Goal: Task Accomplishment & Management: Use online tool/utility

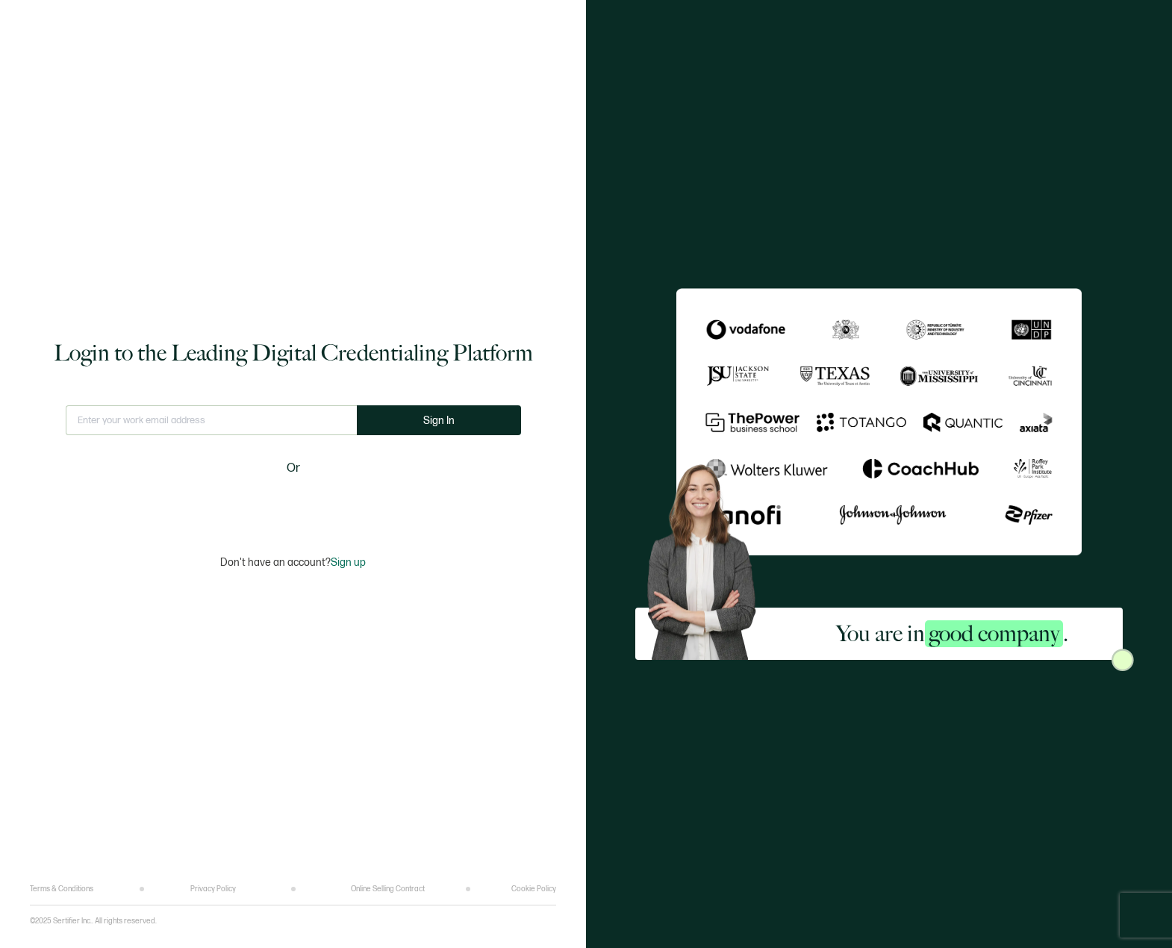
click at [183, 421] on input "text" at bounding box center [211, 420] width 291 height 30
type input "[EMAIL_ADDRESS][DOMAIN_NAME]"
click at [445, 425] on span "Sign In" at bounding box center [443, 420] width 31 height 11
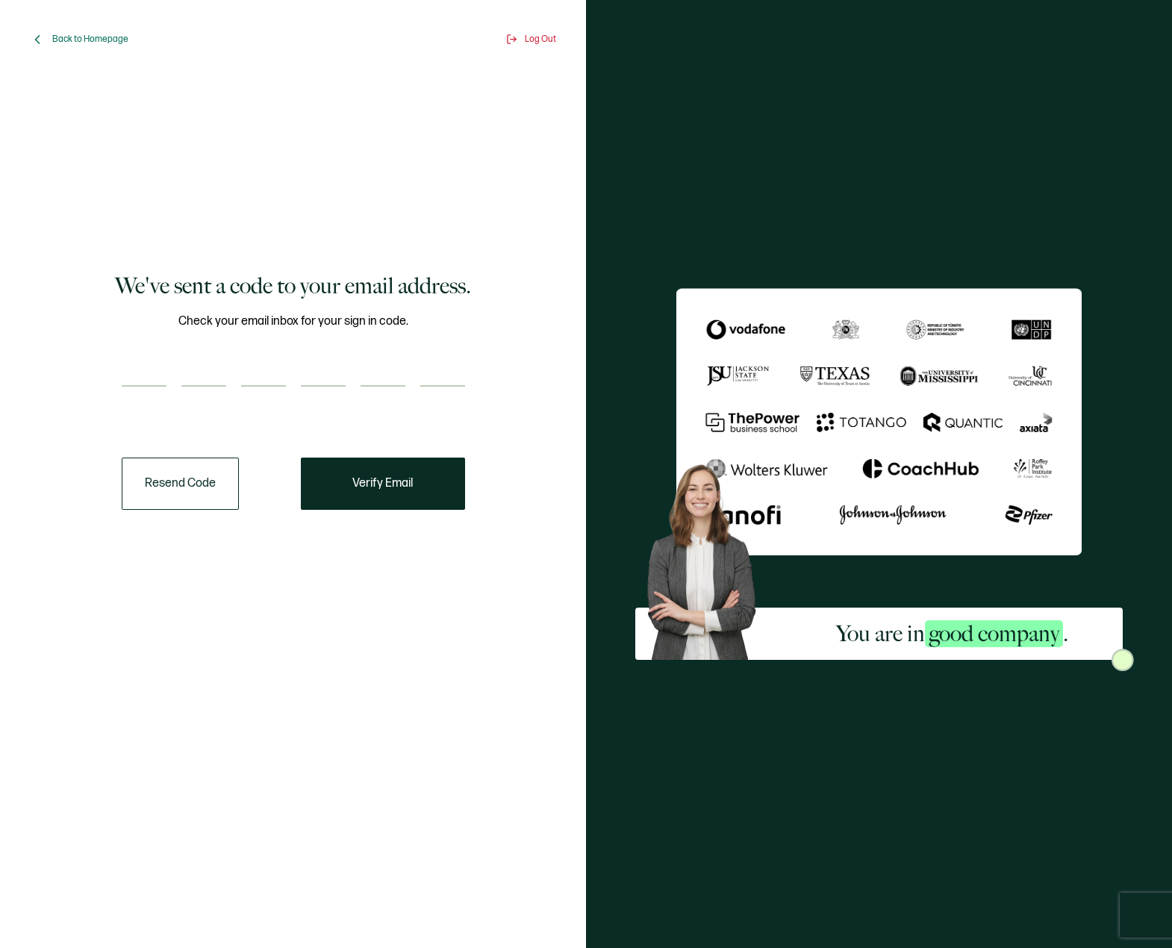
click at [143, 374] on input "number" at bounding box center [144, 372] width 45 height 30
paste input "8"
type input "8"
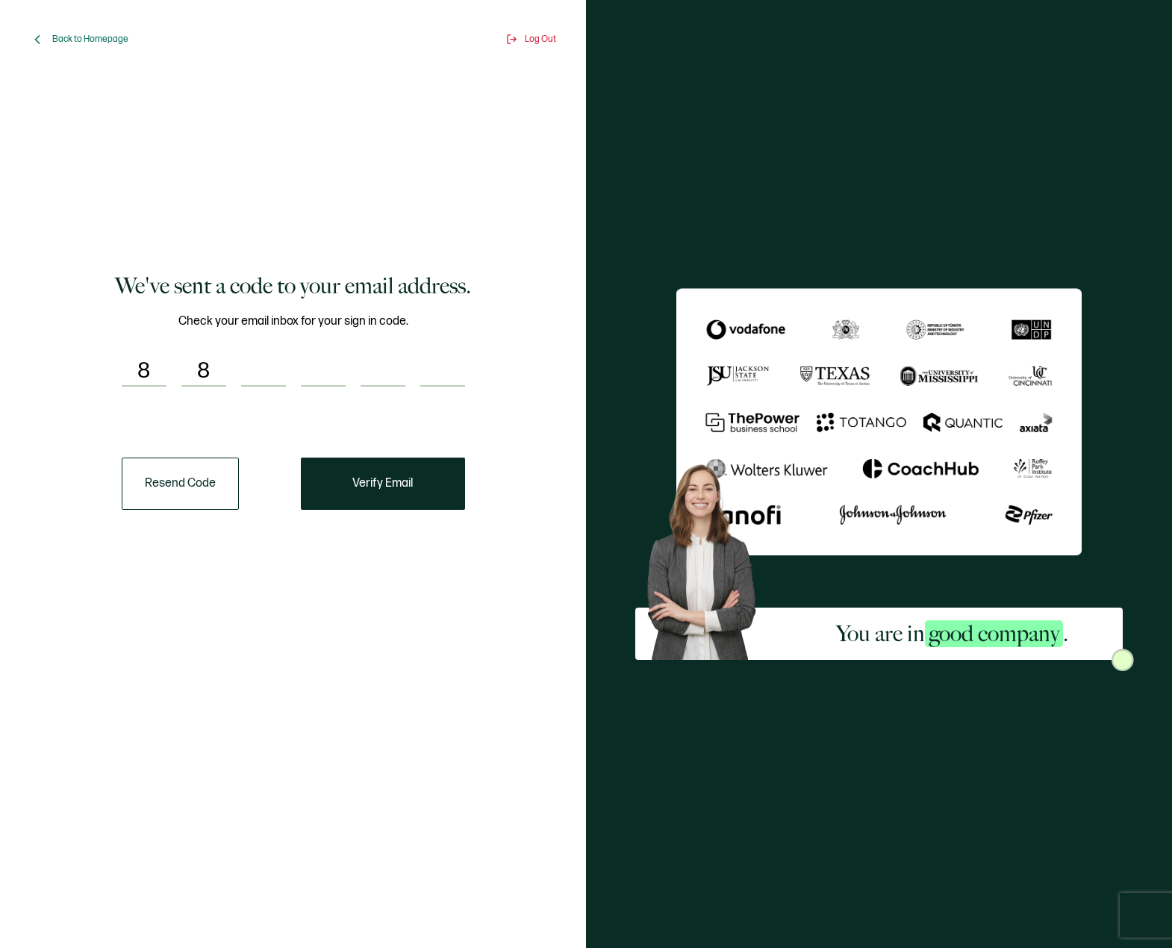
type input "5"
type input "3"
type input "0"
click at [361, 494] on button "Verify Email" at bounding box center [383, 484] width 164 height 52
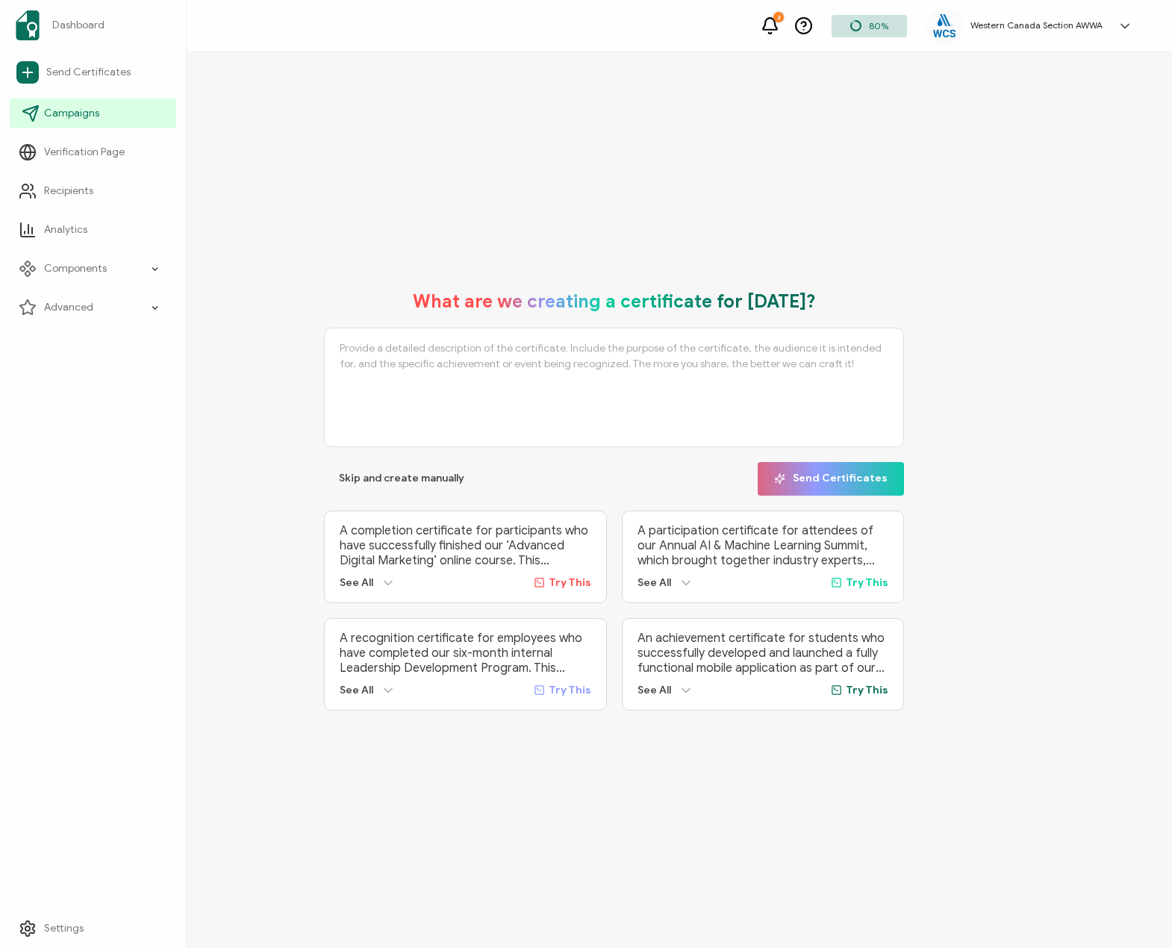
click at [89, 104] on link "Campaigns" at bounding box center [93, 114] width 166 height 30
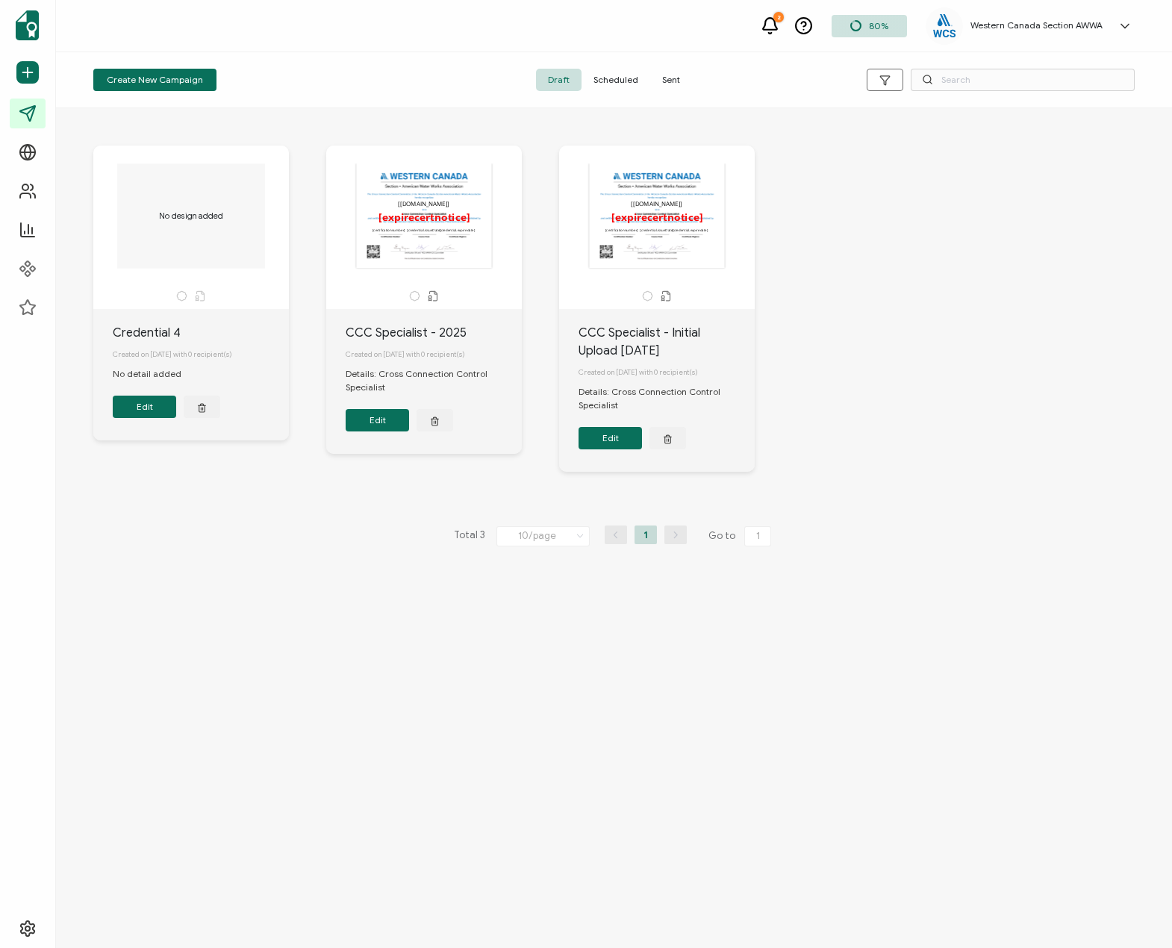
click at [742, 370] on div "Created on [DATE] with 0 recipient(s)" at bounding box center [667, 372] width 176 height 25
click at [608, 444] on button "Edit" at bounding box center [610, 438] width 63 height 22
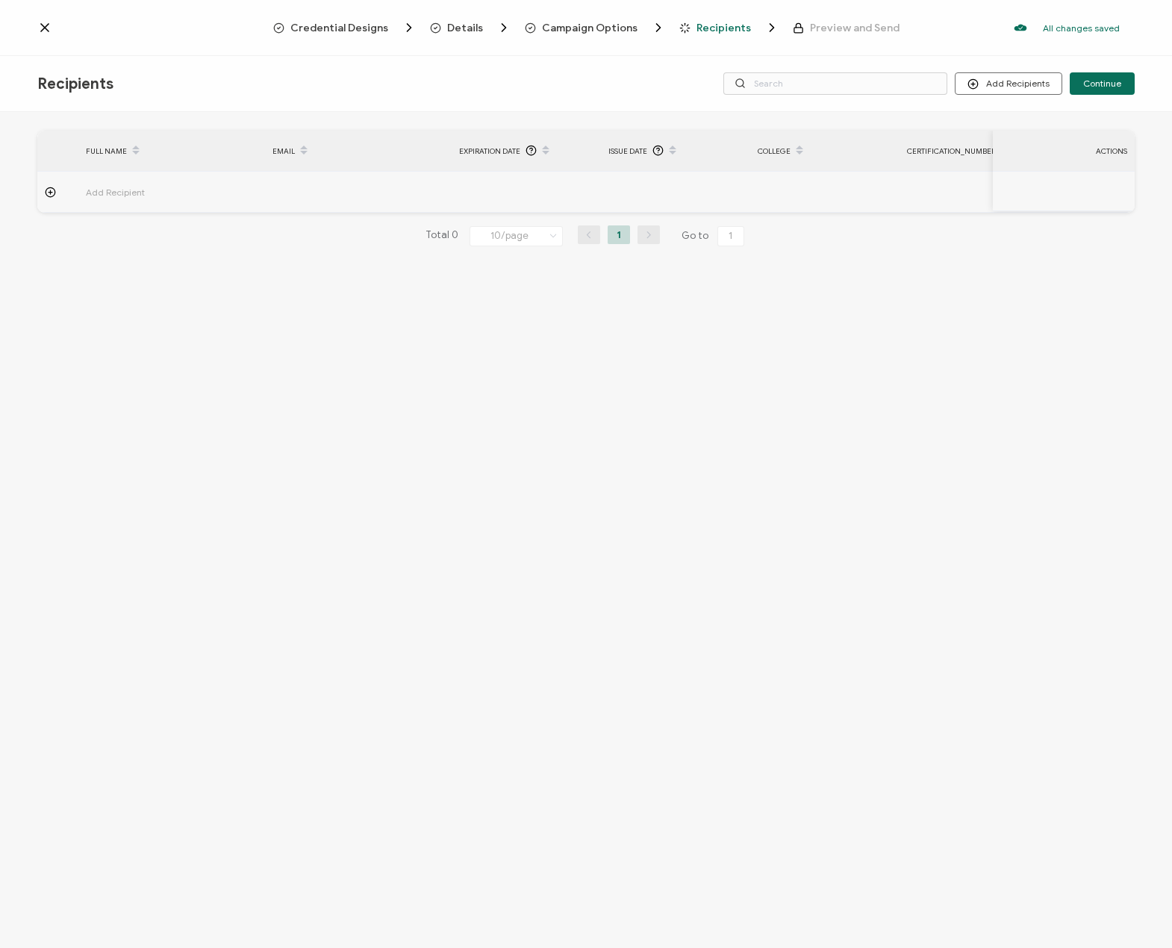
click at [600, 28] on span "Campaign Options" at bounding box center [590, 27] width 96 height 11
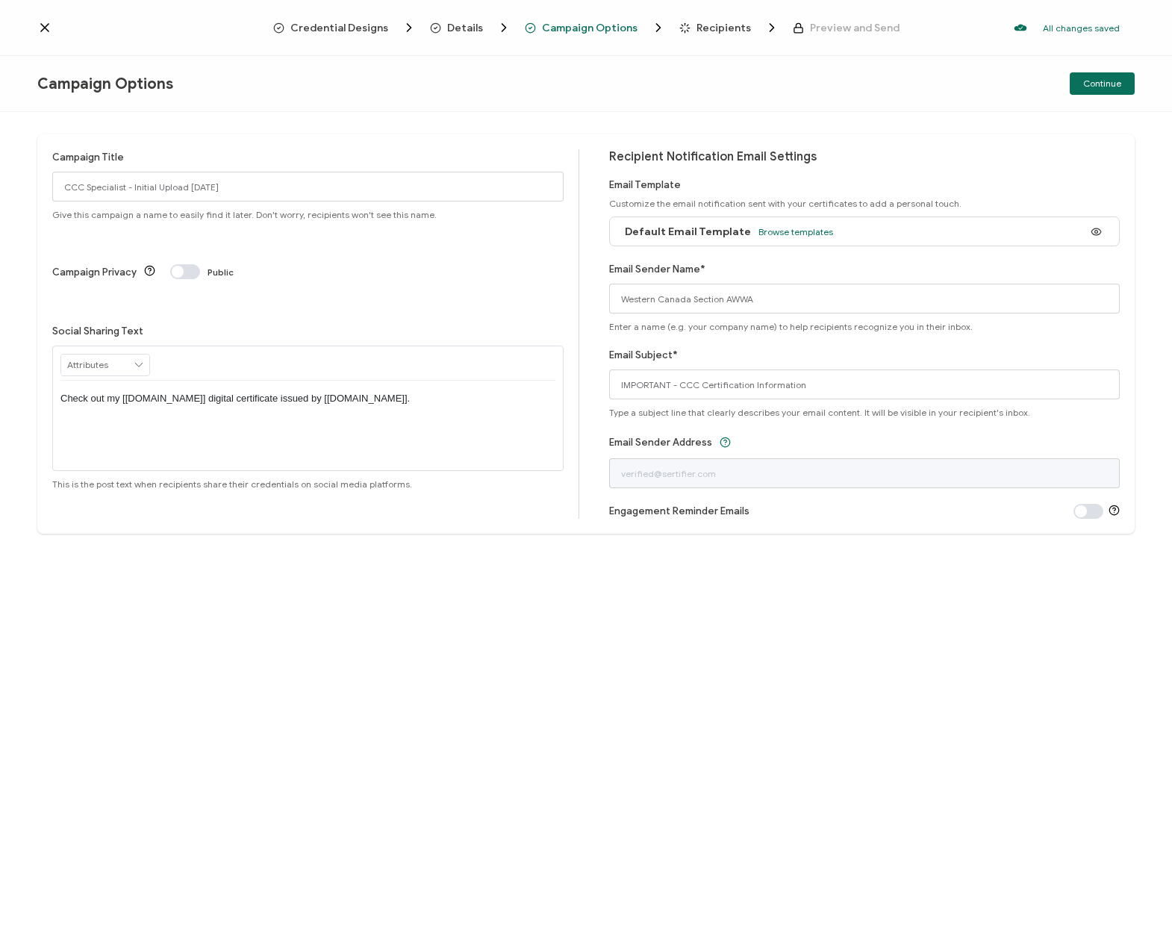
click at [454, 24] on span "Details" at bounding box center [465, 27] width 36 height 11
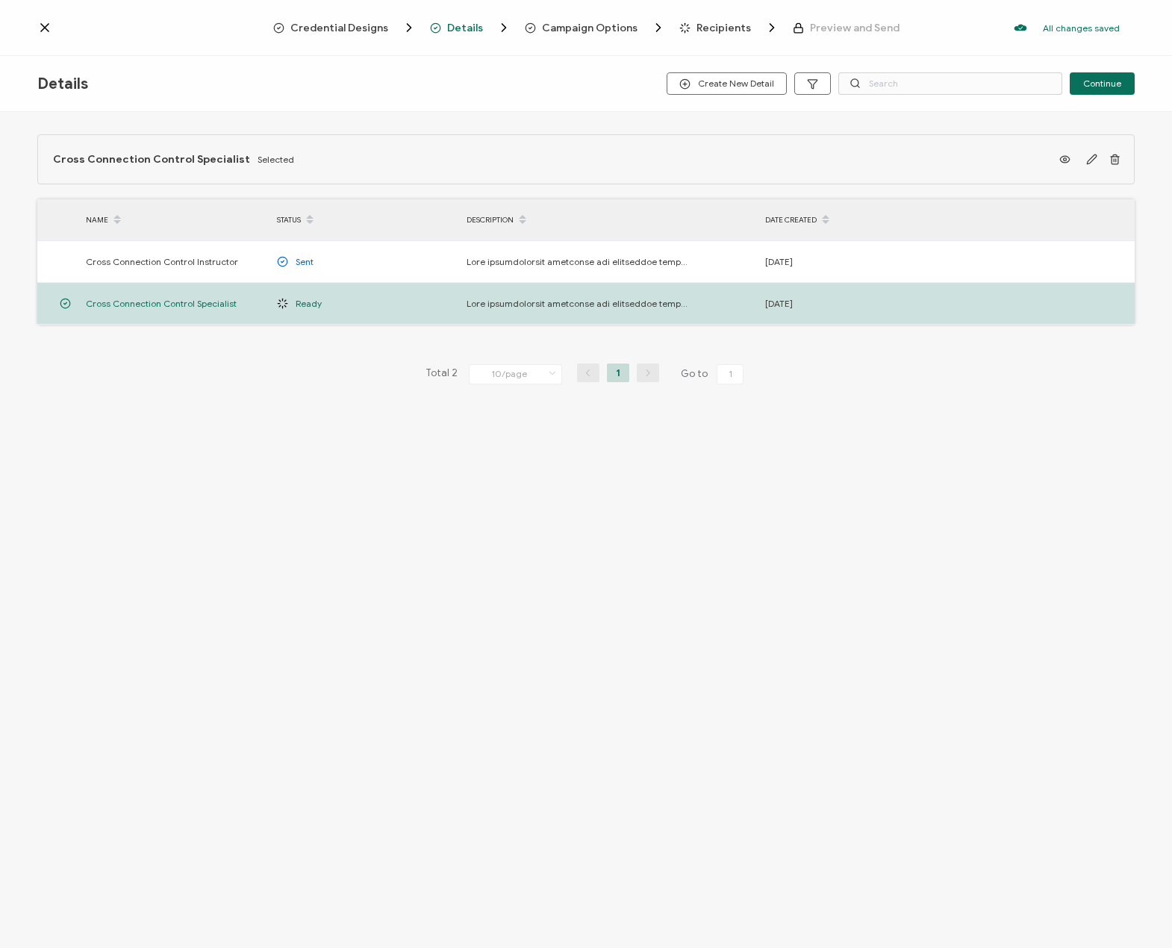
click at [565, 28] on span "Campaign Options" at bounding box center [590, 27] width 96 height 11
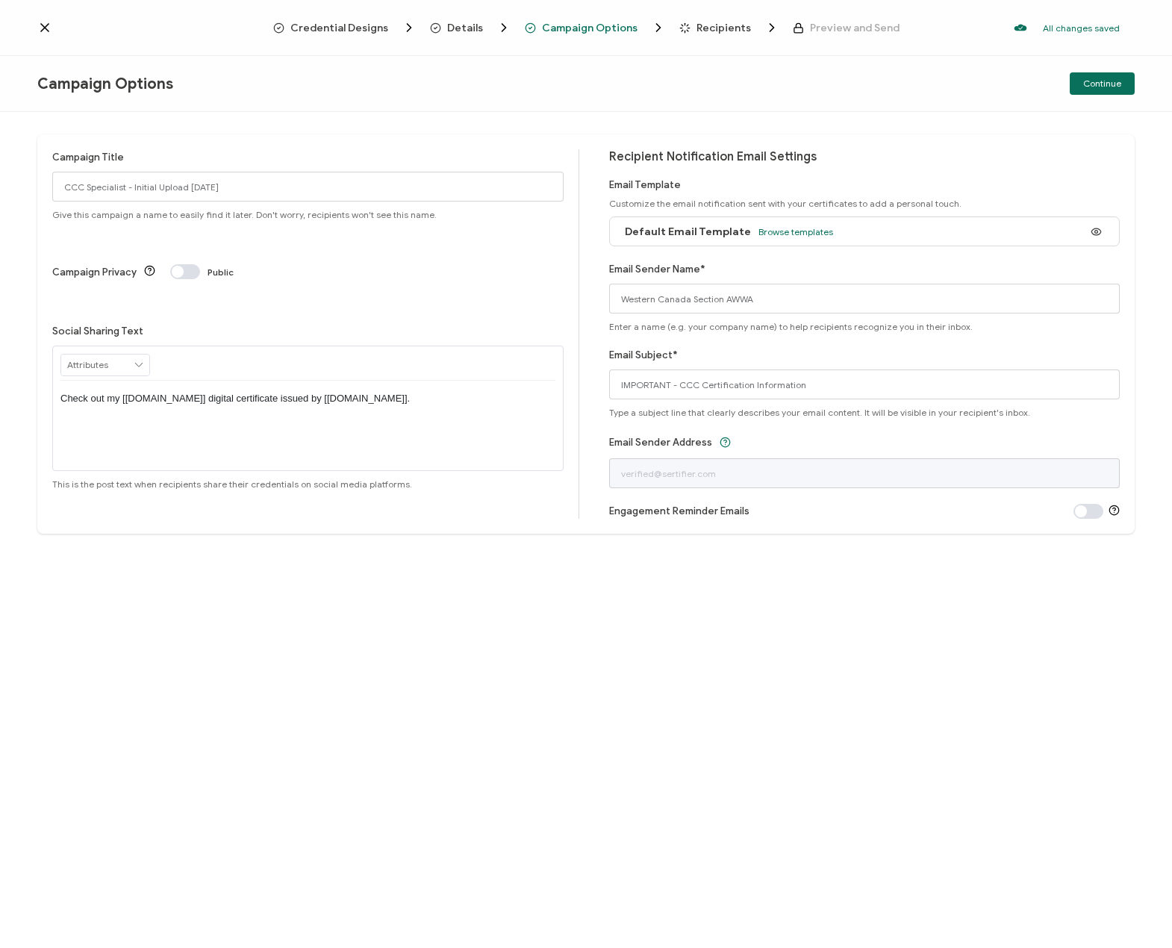
click at [44, 30] on icon at bounding box center [44, 27] width 15 height 15
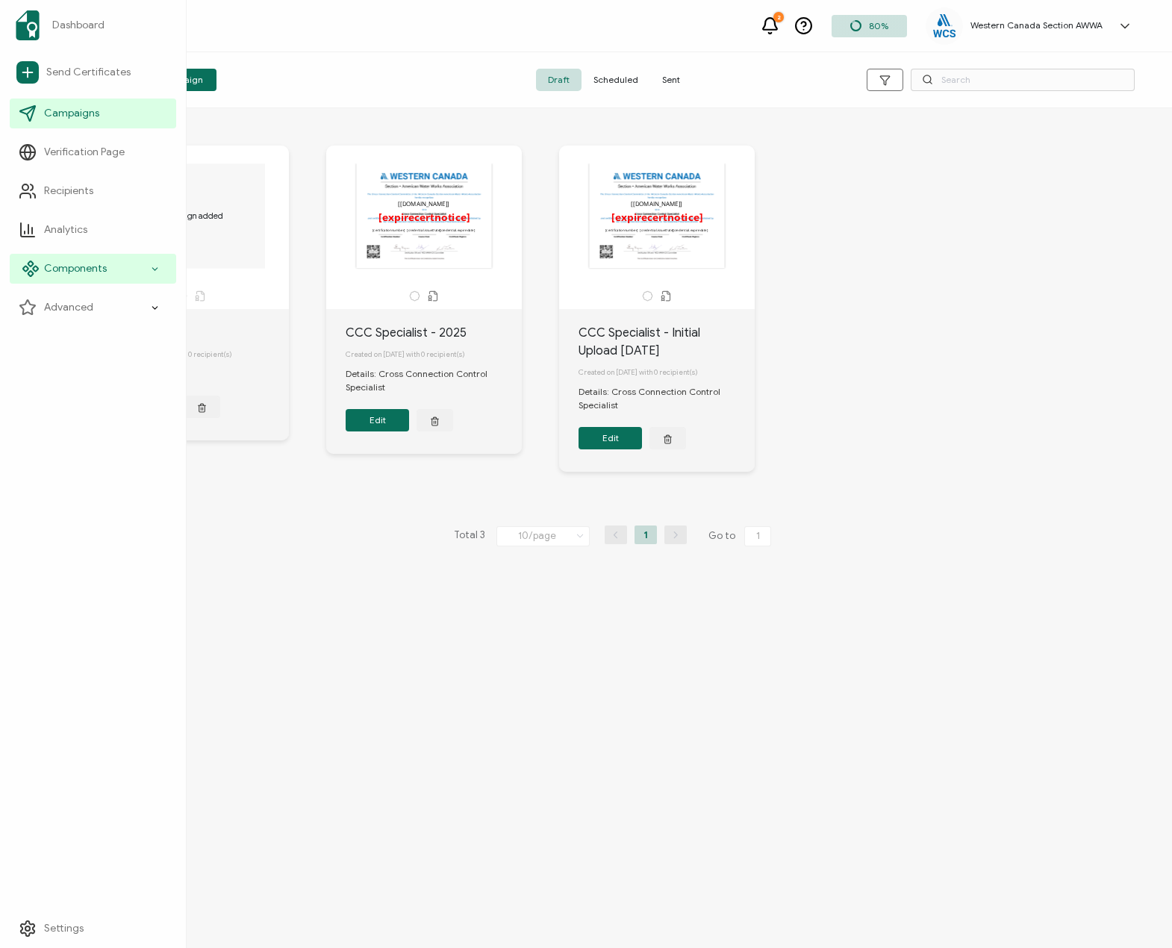
click at [87, 266] on span "Components" at bounding box center [75, 268] width 63 height 15
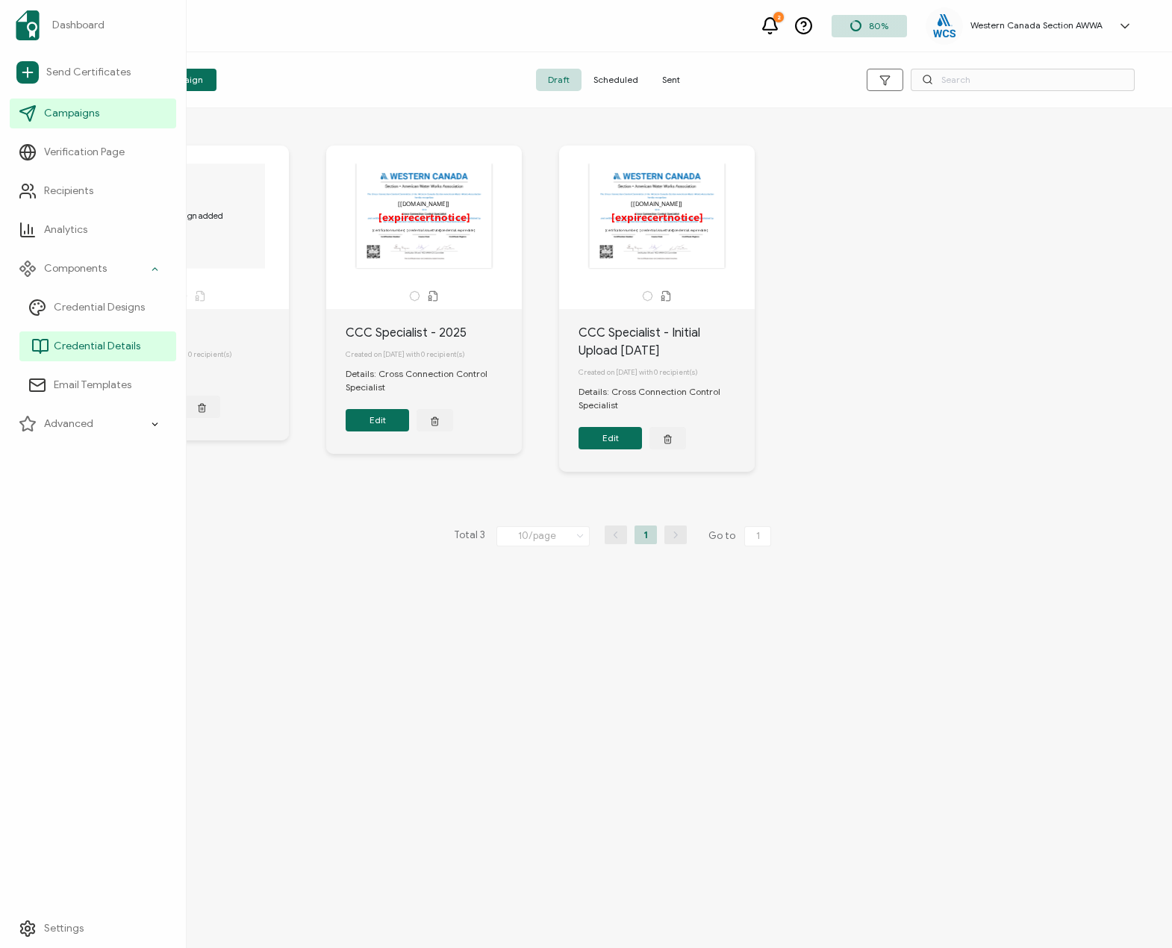
click at [93, 338] on link "Credential Details" at bounding box center [97, 346] width 157 height 30
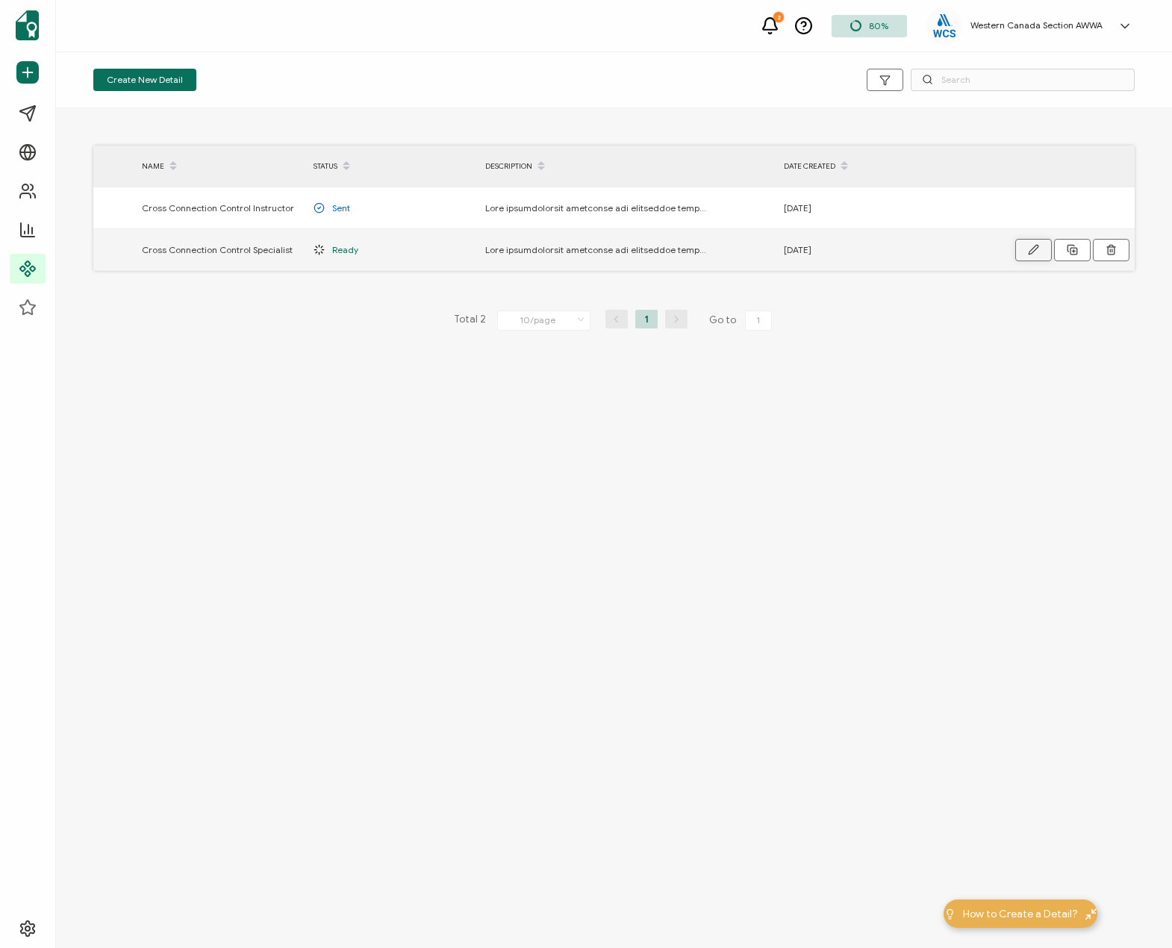
click at [1040, 249] on button "button" at bounding box center [1033, 250] width 37 height 22
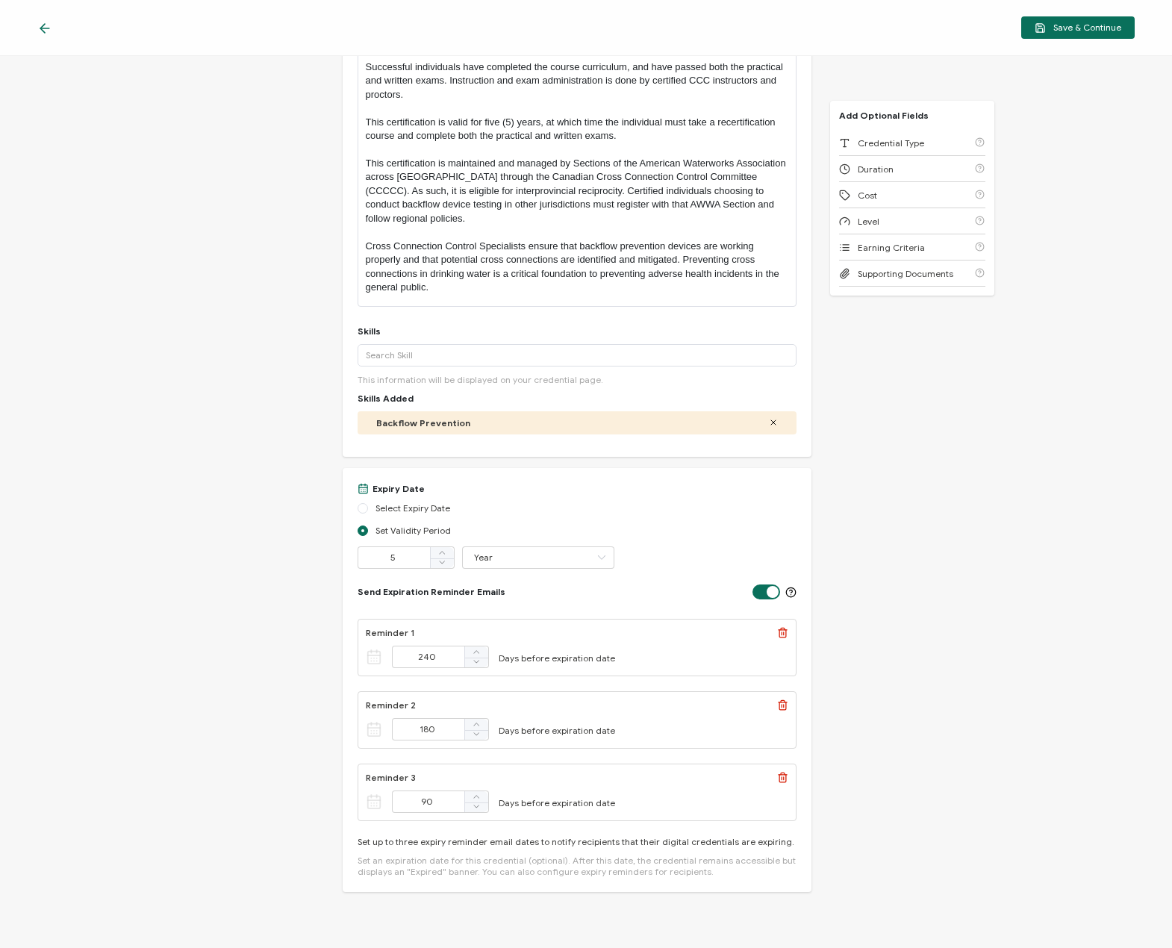
scroll to position [299, 0]
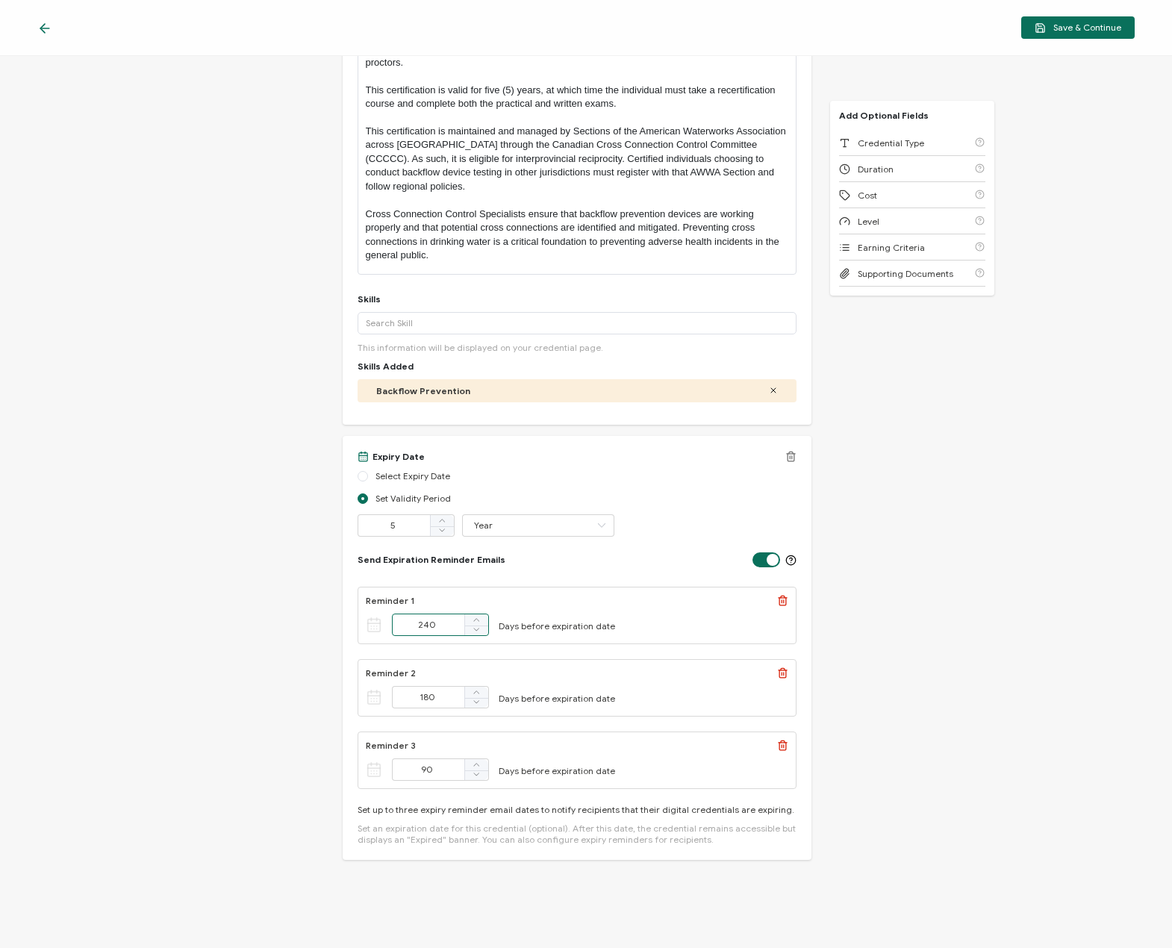
click at [426, 614] on input "240" at bounding box center [440, 625] width 97 height 22
click at [424, 619] on input "240" at bounding box center [440, 625] width 97 height 22
type input "270"
click at [1073, 25] on span "Save & Continue" at bounding box center [1078, 27] width 87 height 11
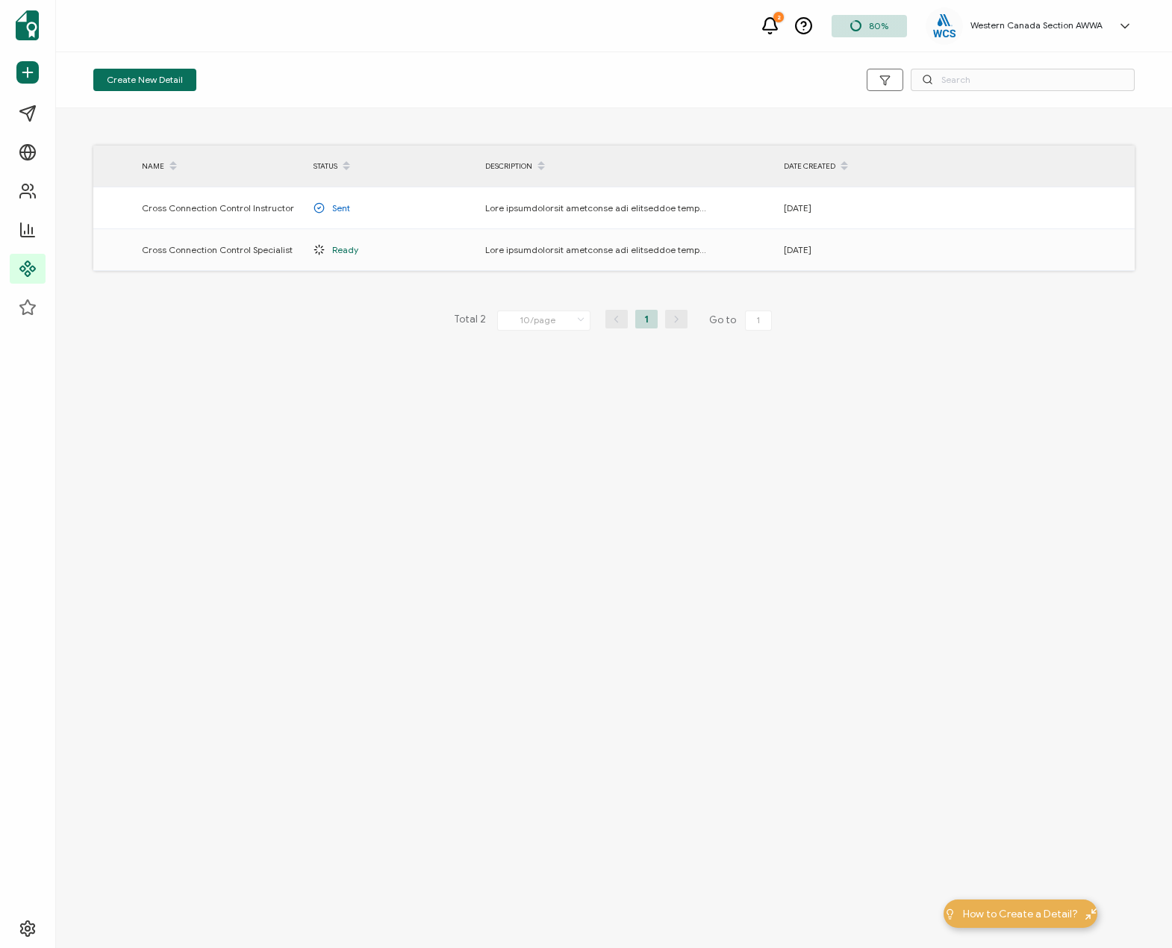
drag, startPoint x: 565, startPoint y: 476, endPoint x: 527, endPoint y: 455, distance: 43.4
click at [565, 476] on div "Create New Detail NAME STATUS DESCRIPTION DATE CREATED Cross Connection Control…" at bounding box center [614, 500] width 1116 height 896
